Goal: Task Accomplishment & Management: Manage account settings

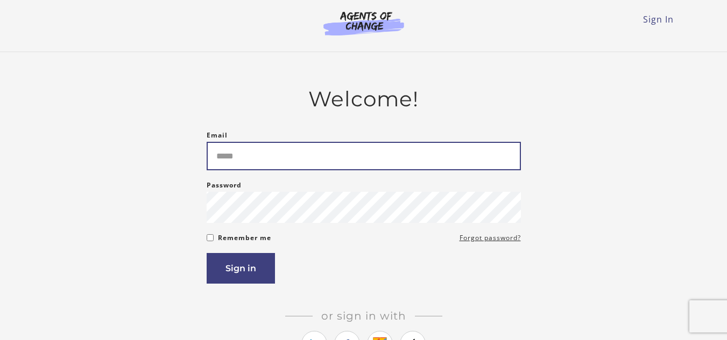
click at [263, 161] on input "Email" at bounding box center [364, 156] width 314 height 29
type input "**********"
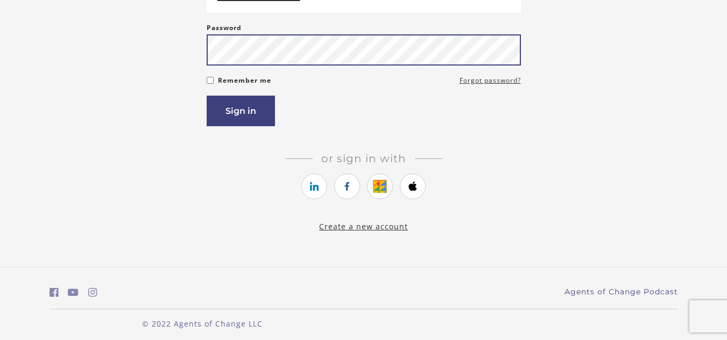
scroll to position [161, 0]
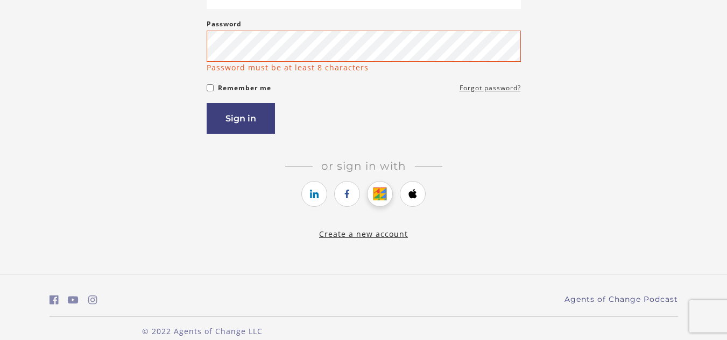
click at [381, 189] on icon "https://courses.thinkific.com/users/auth/google?ss%5Breferral%5D=&ss%5Buser_ret…" at bounding box center [379, 194] width 13 height 13
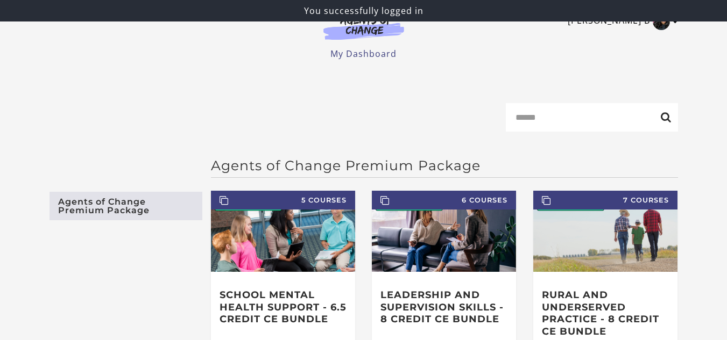
click at [643, 26] on link "[PERSON_NAME] B" at bounding box center [619, 21] width 105 height 17
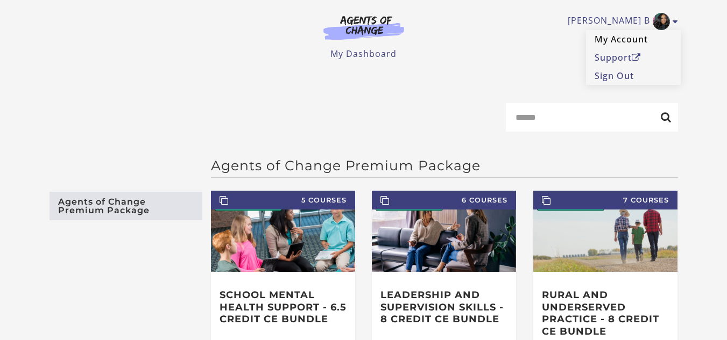
click at [631, 41] on link "My Account" at bounding box center [633, 39] width 95 height 18
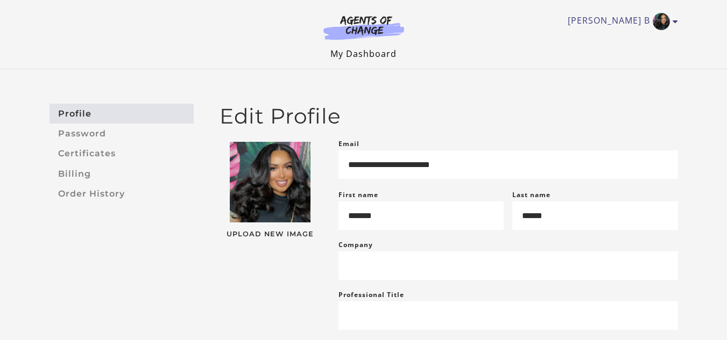
click at [392, 52] on link "My Dashboard" at bounding box center [363, 54] width 66 height 12
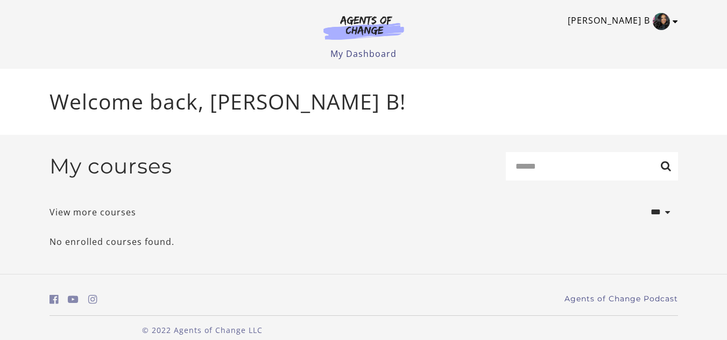
click at [627, 24] on link "[PERSON_NAME] B" at bounding box center [619, 21] width 105 height 17
click at [620, 72] on link "Sign Out" at bounding box center [633, 76] width 95 height 18
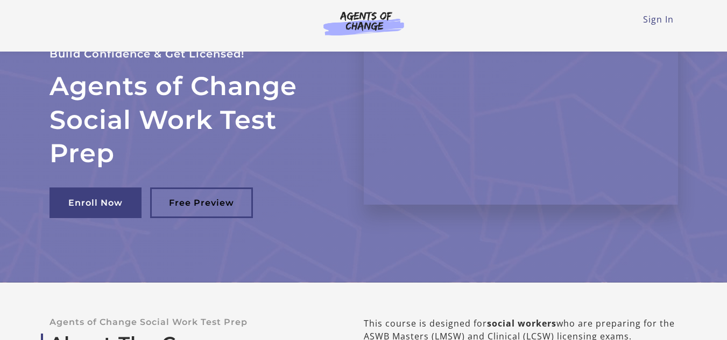
scroll to position [54, 0]
click at [665, 13] on li "Sign In" at bounding box center [658, 19] width 31 height 13
click at [658, 20] on link "Sign In" at bounding box center [658, 19] width 31 height 12
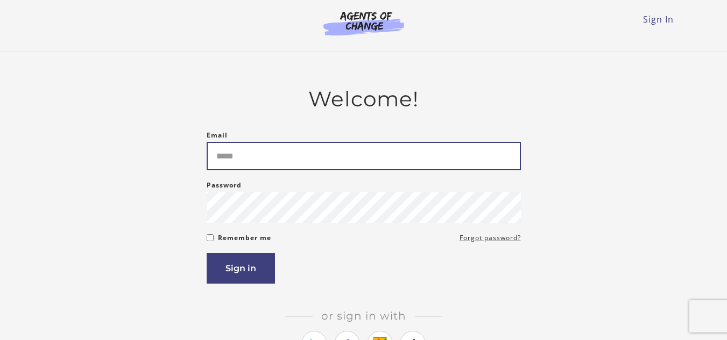
click at [250, 168] on input "Email" at bounding box center [364, 156] width 314 height 29
type input "**********"
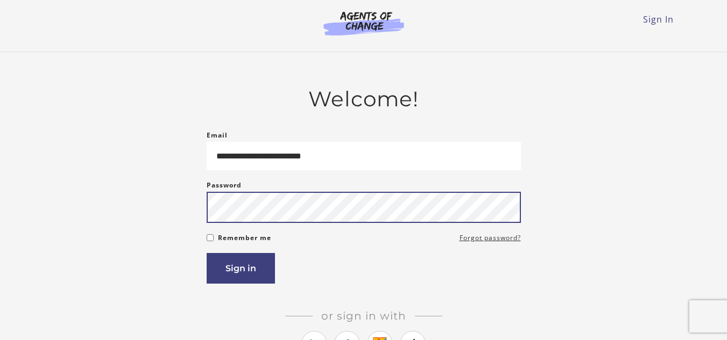
click at [207, 253] on button "Sign in" at bounding box center [241, 268] width 68 height 31
